Goal: Find contact information: Find contact information

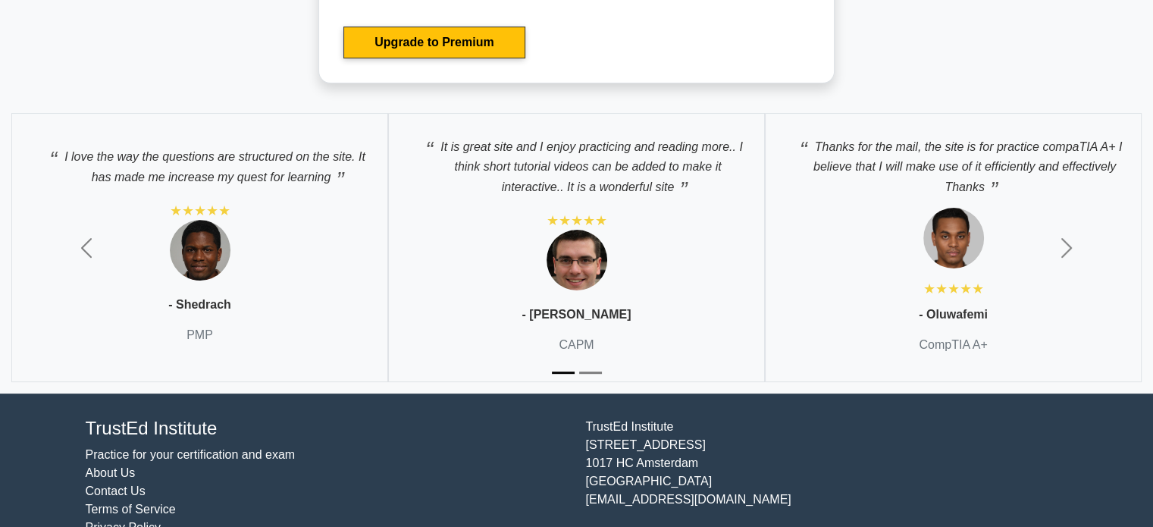
scroll to position [6203, 0]
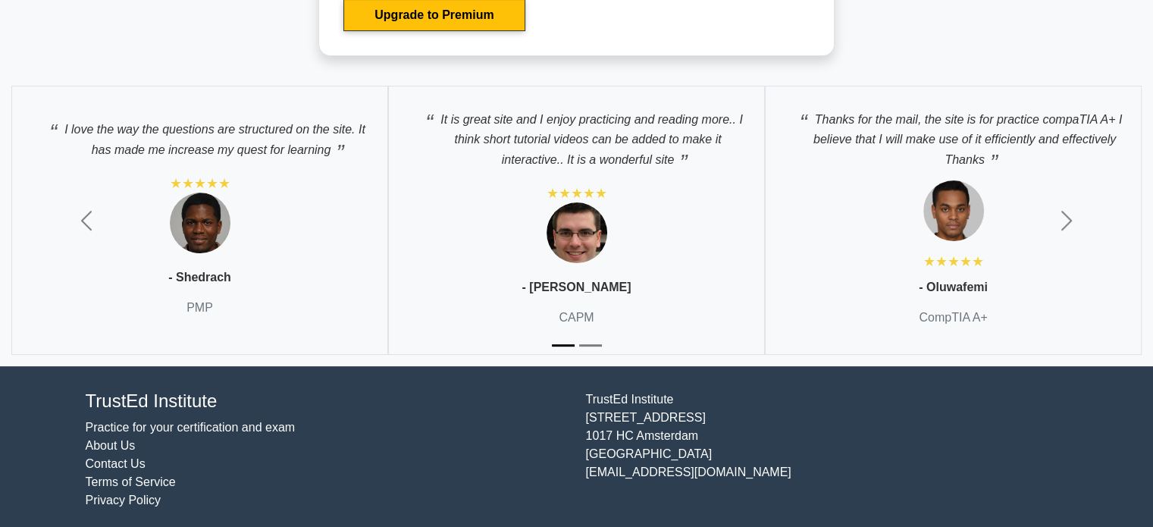
click at [206, 421] on link "Practice for your certification and exam" at bounding box center [191, 427] width 210 height 13
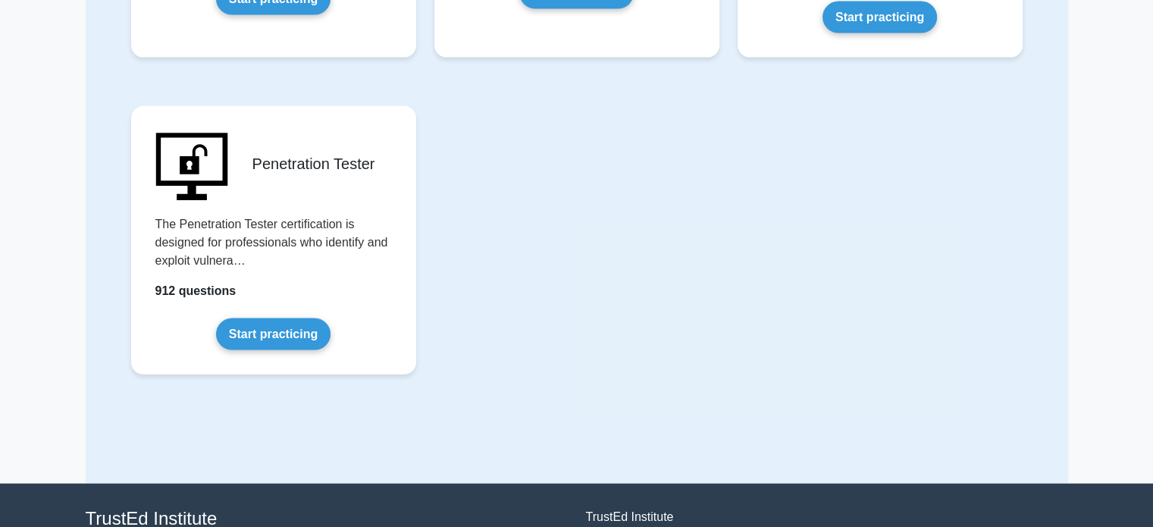
scroll to position [3365, 0]
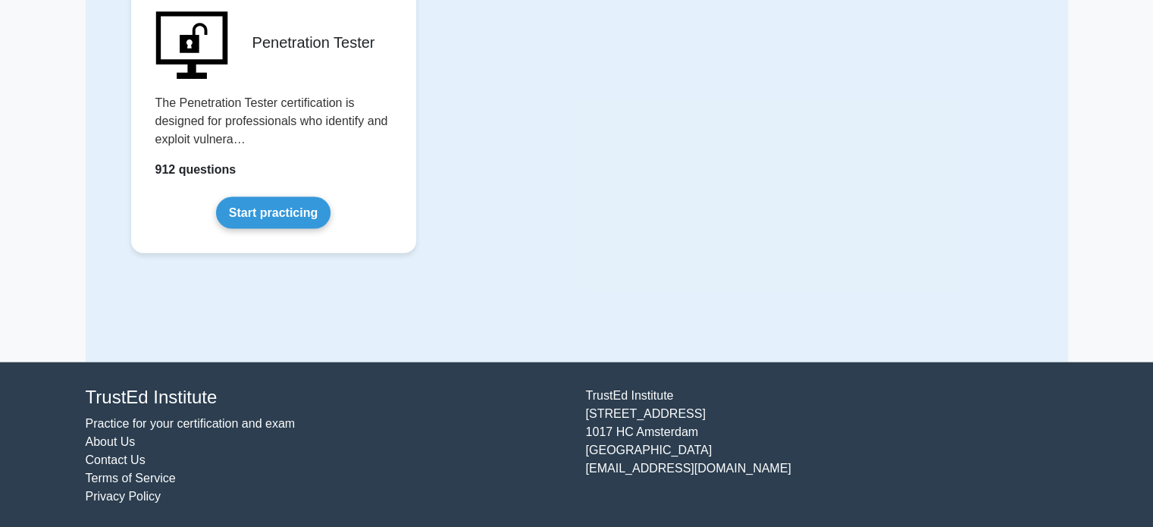
click at [119, 456] on link "Contact Us" at bounding box center [116, 459] width 60 height 13
